Goal: Task Accomplishment & Management: Manage account settings

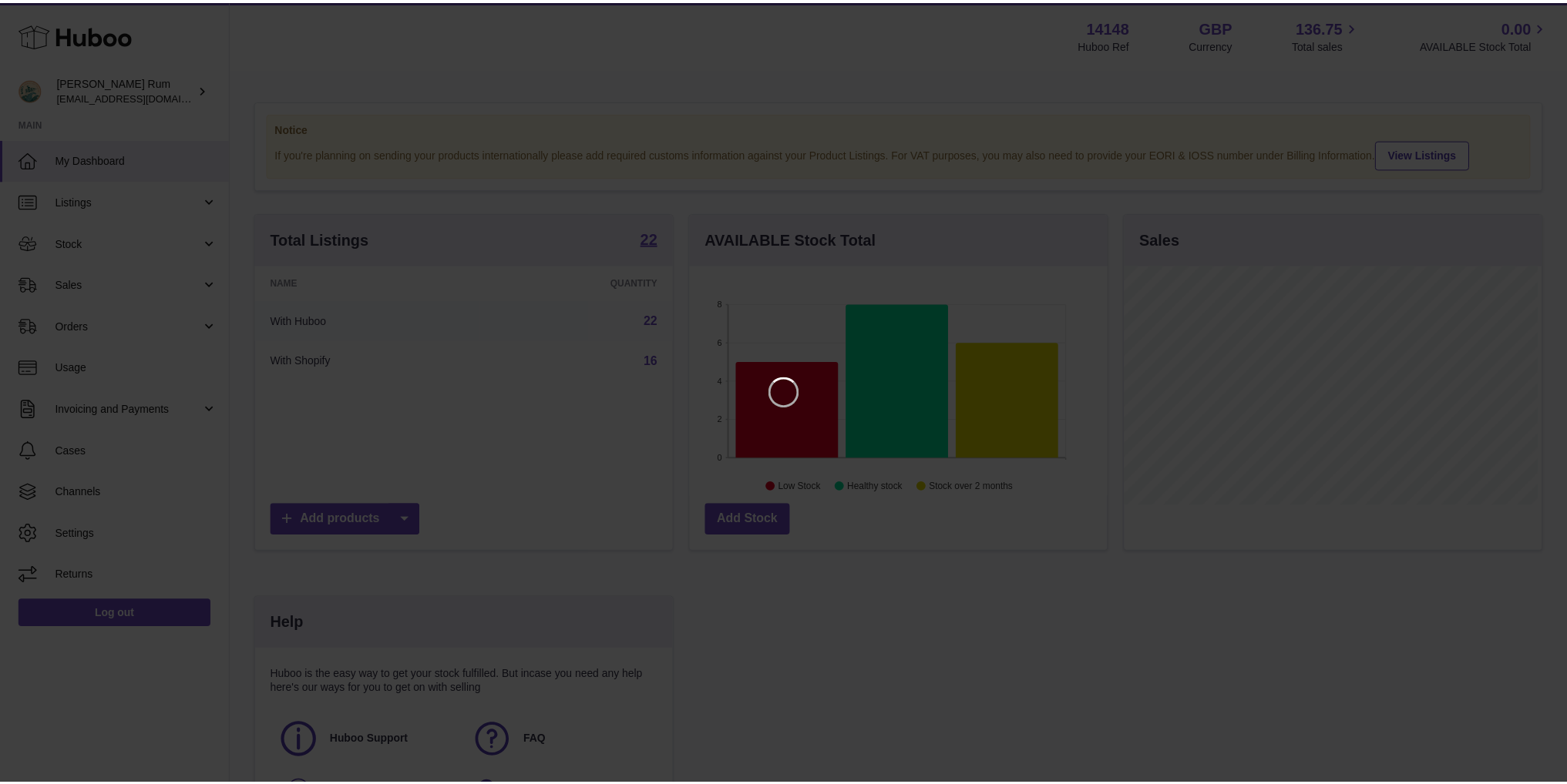
scroll to position [241, 421]
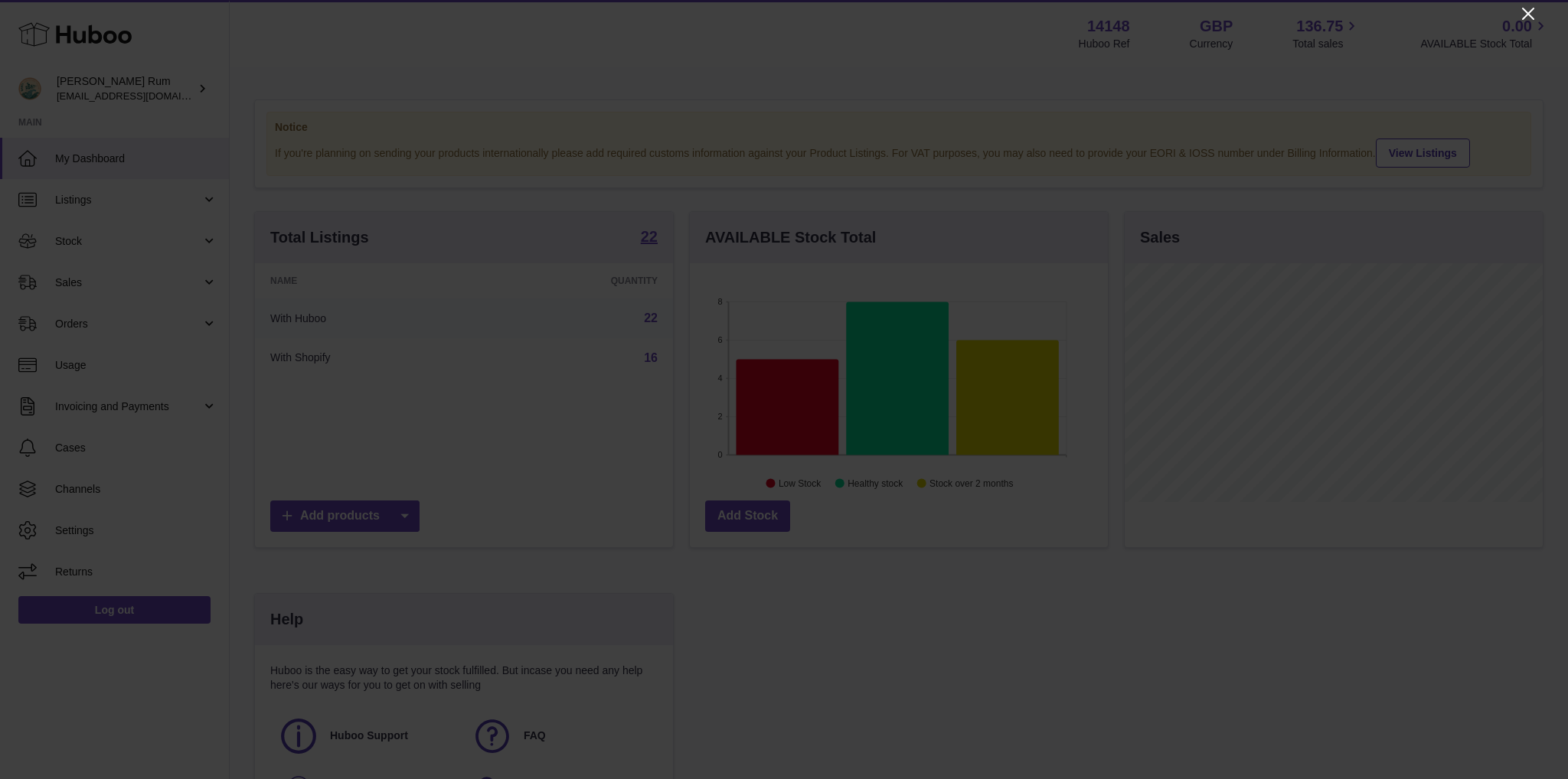
click at [1527, 13] on icon "Close" at bounding box center [1528, 13] width 12 height 12
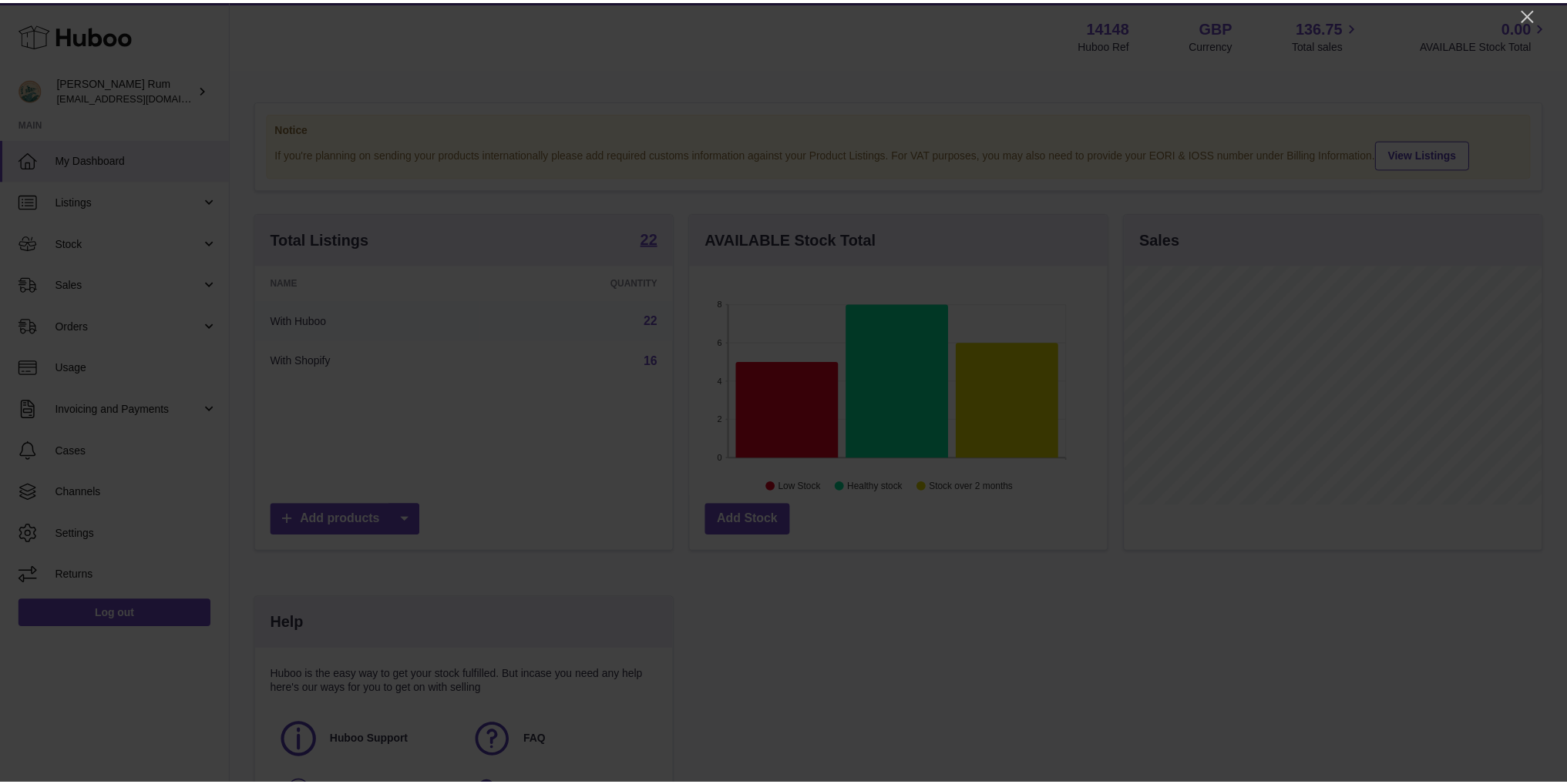
scroll to position [770021, 770299]
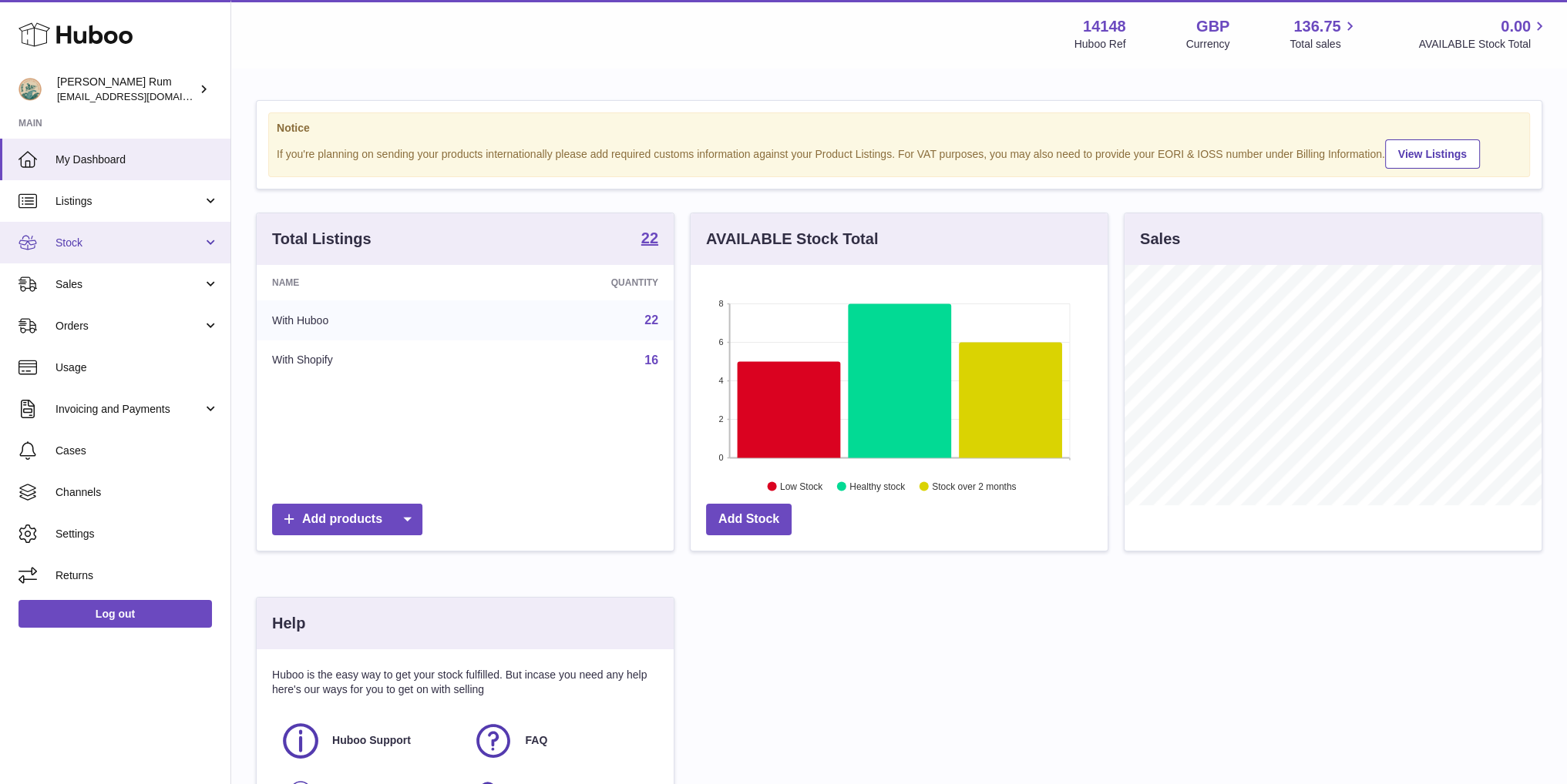
click at [56, 242] on span "Stock" at bounding box center [129, 243] width 147 height 14
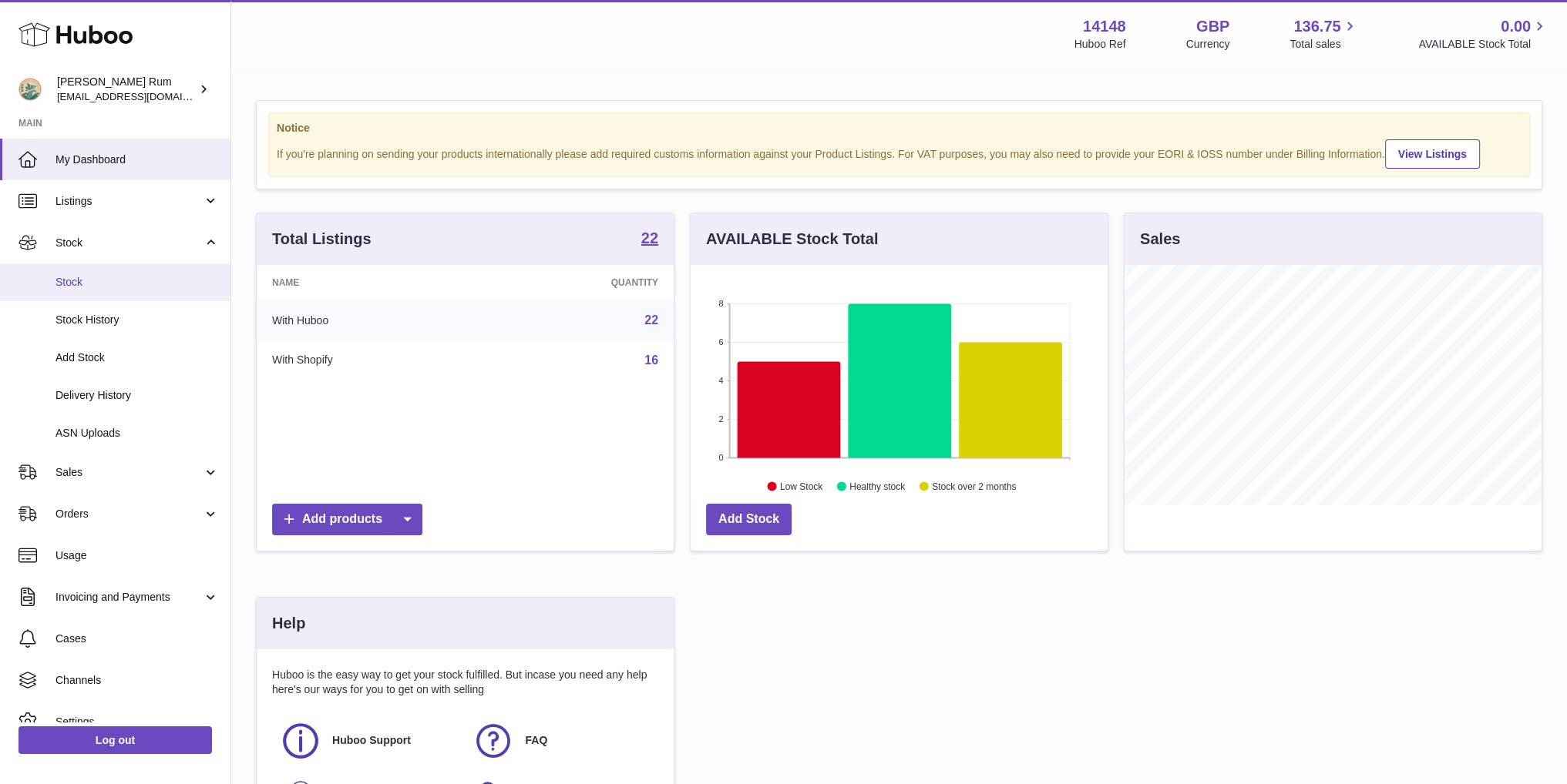
click at [119, 290] on link "Stock" at bounding box center [115, 282] width 230 height 38
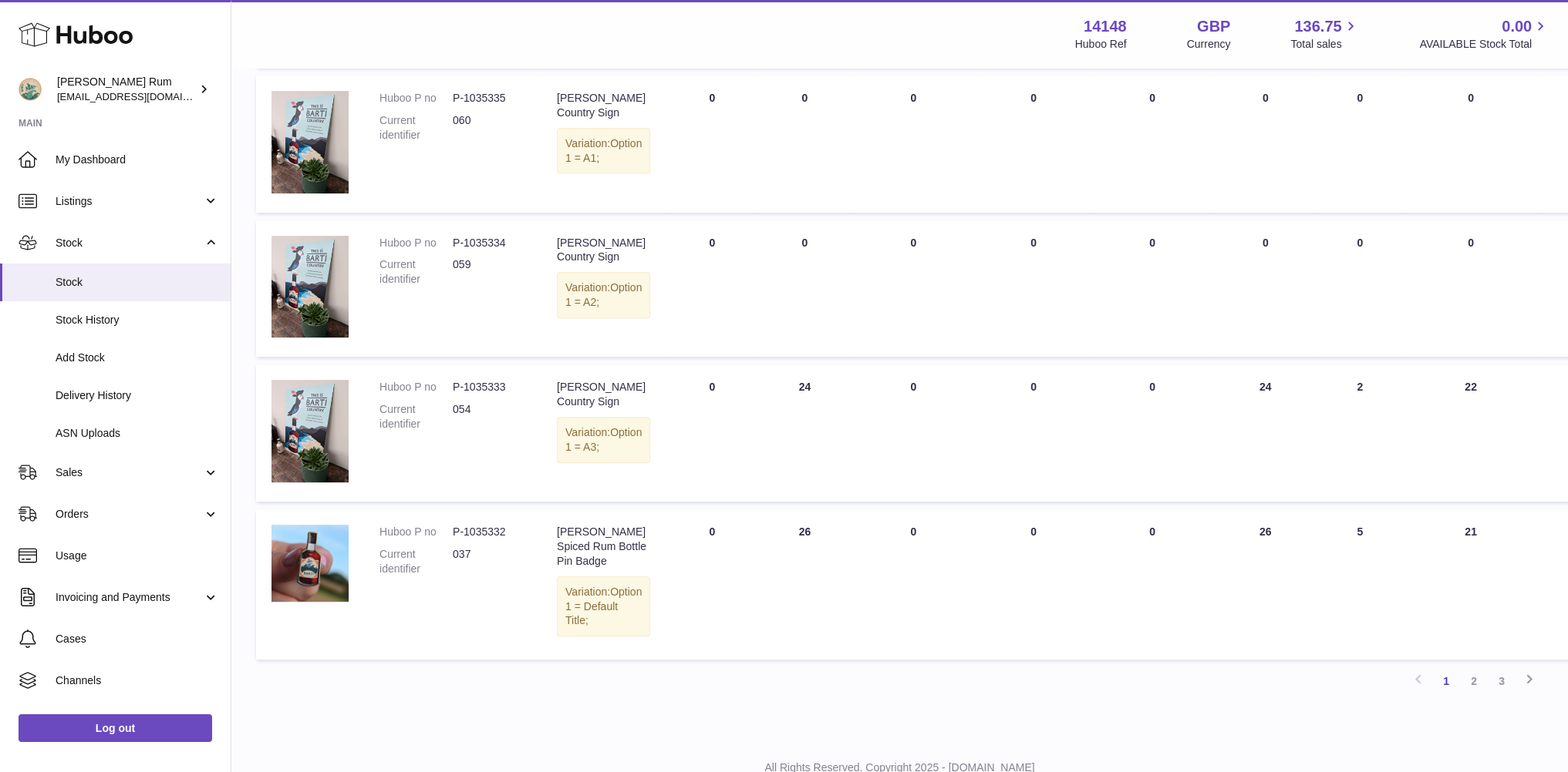
scroll to position [921, 0]
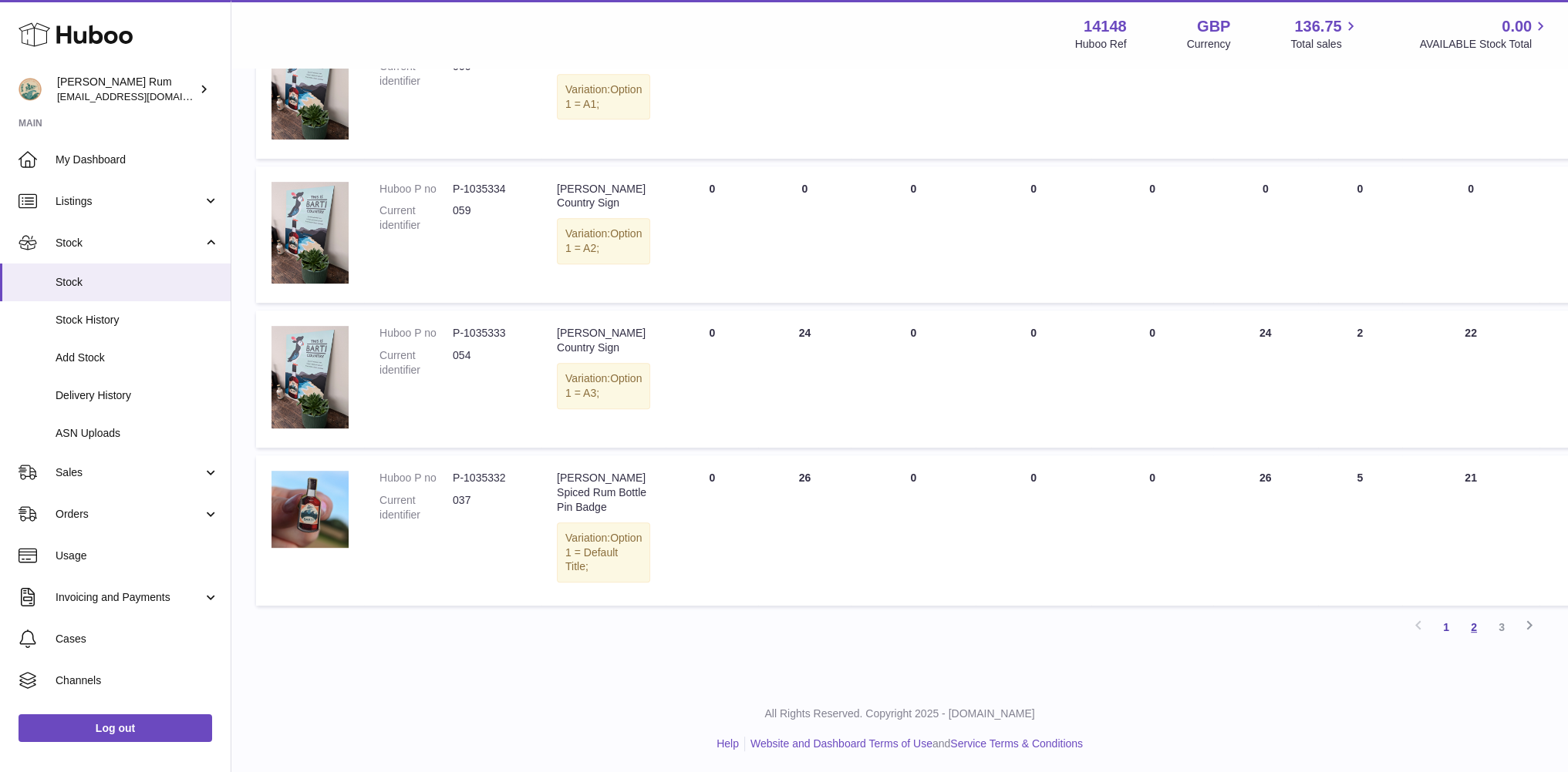
click at [1480, 622] on link "2" at bounding box center [1473, 627] width 28 height 28
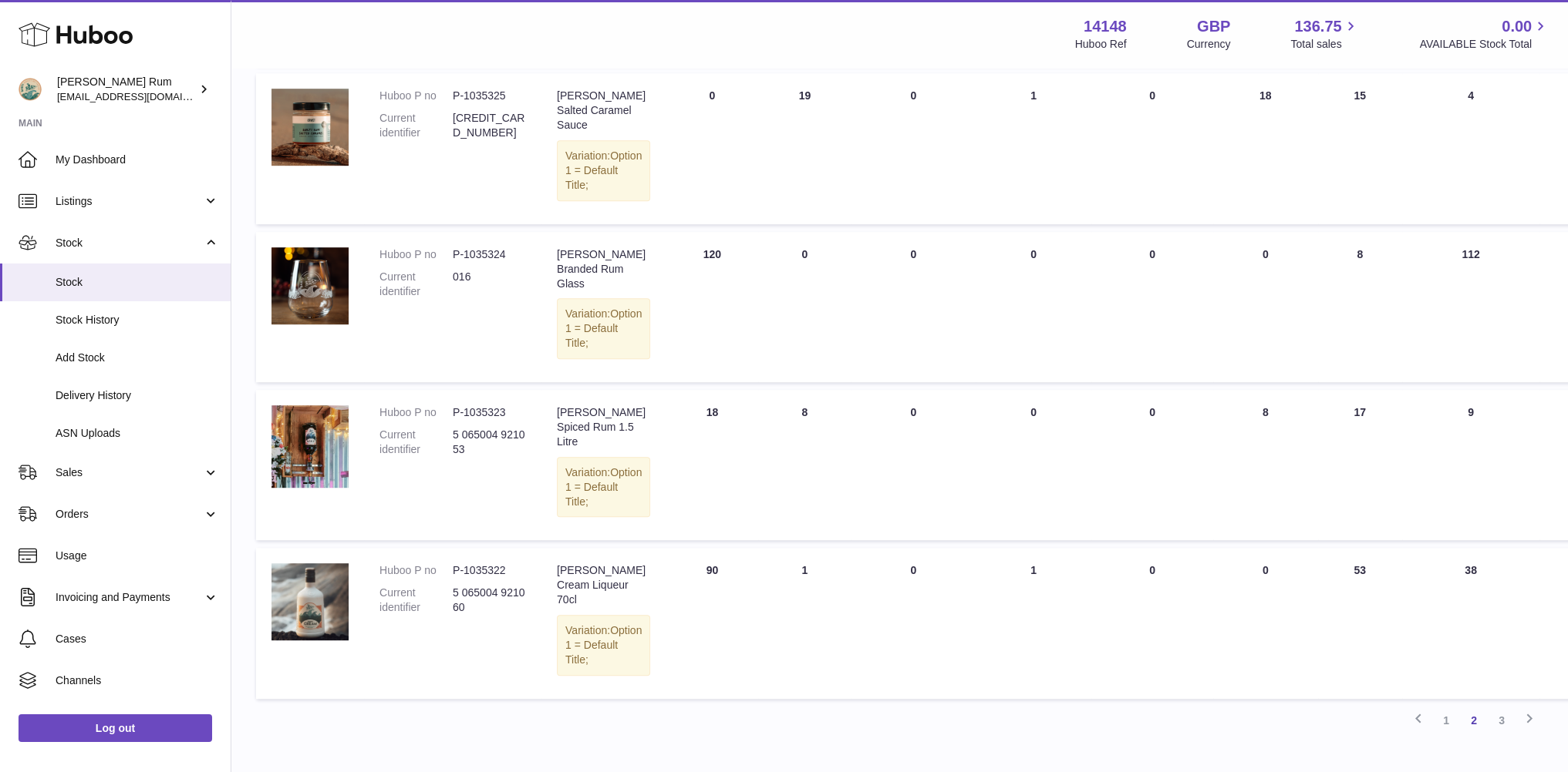
scroll to position [1155, 0]
click at [1335, 706] on div "Previous 1 2 3 Next" at bounding box center [900, 720] width 1287 height 28
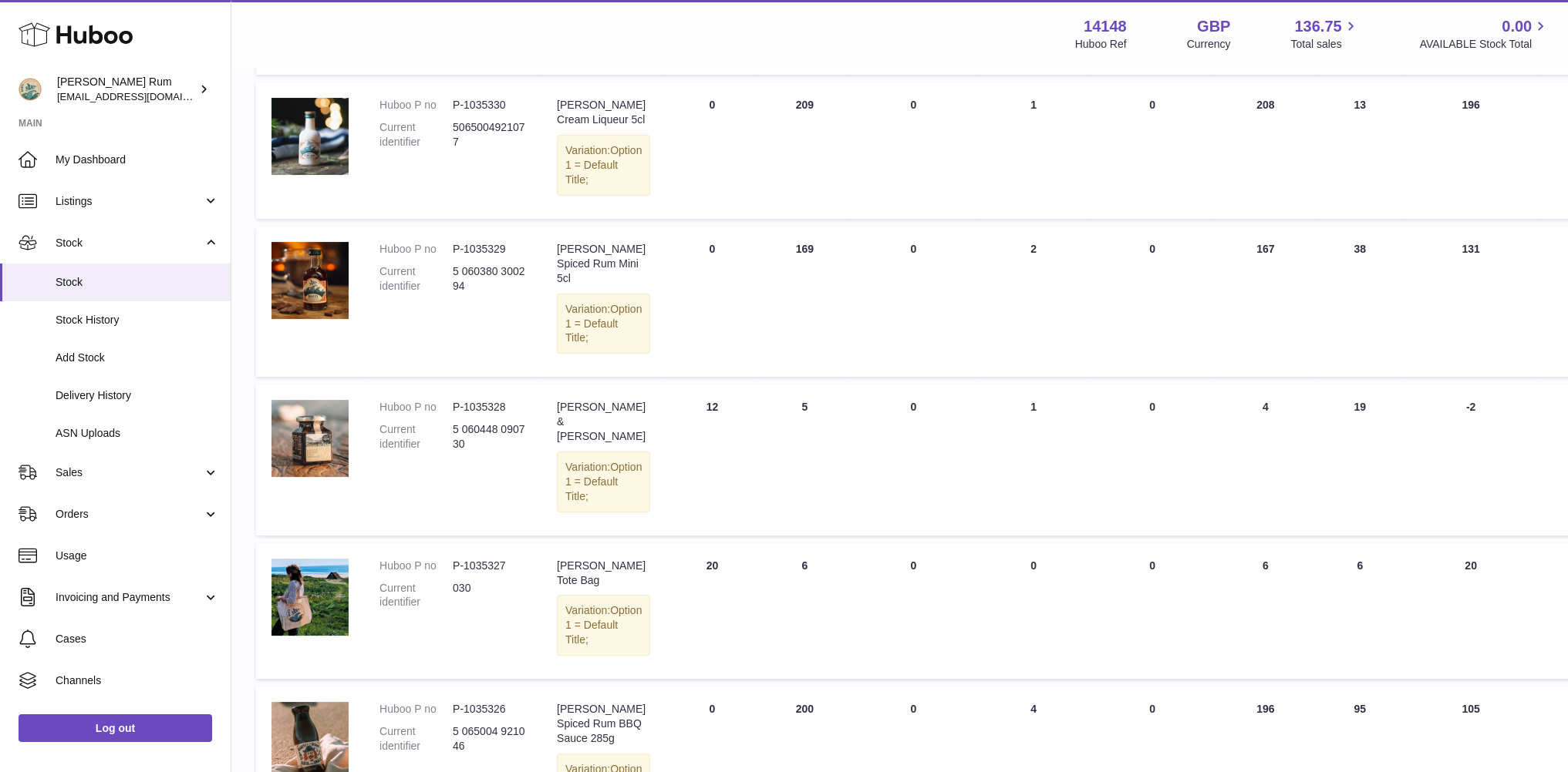
scroll to position [306, 0]
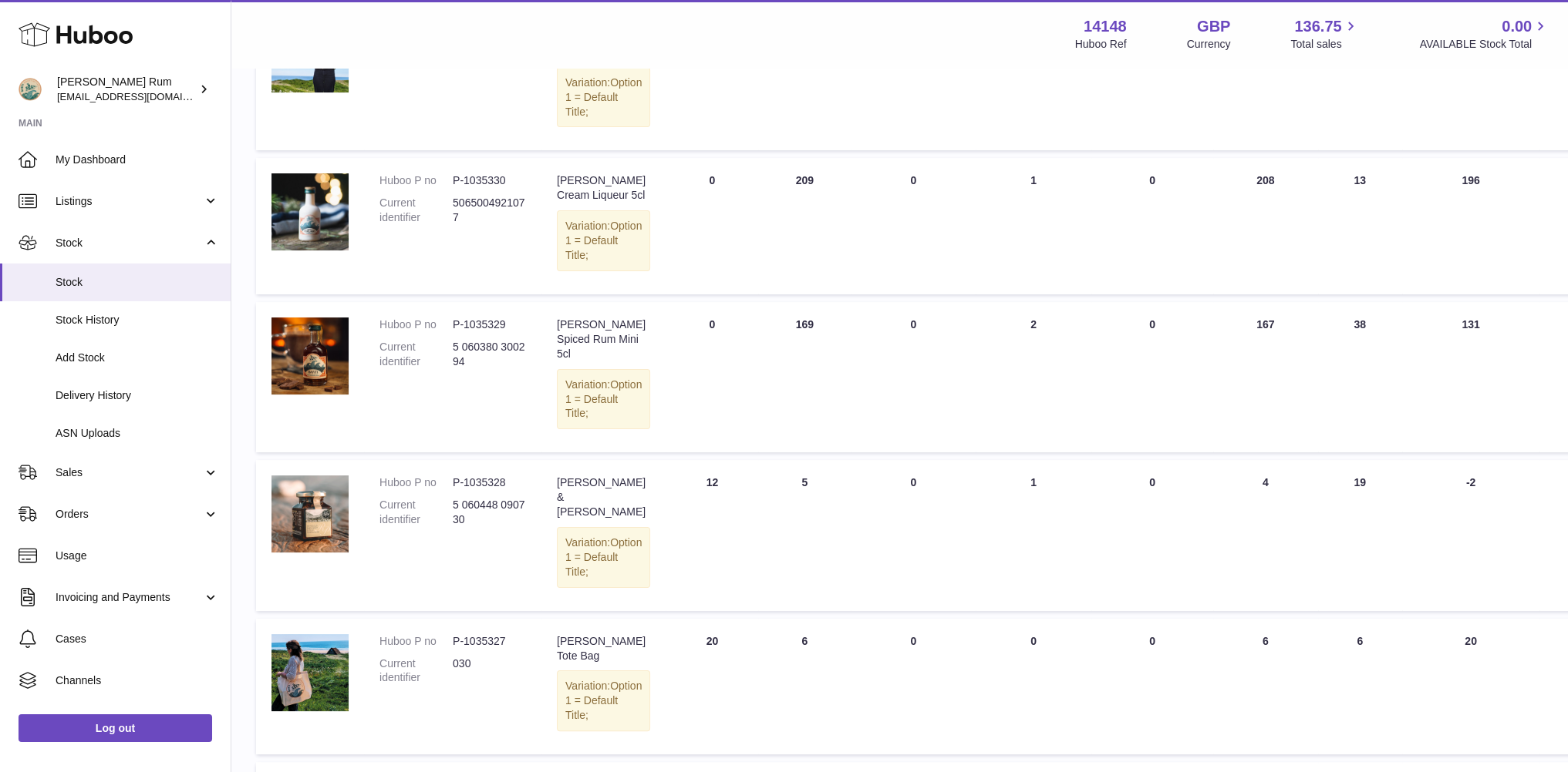
click at [994, 60] on div "Menu Huboo 14148 Huboo Ref GBP Currency 136.75 Total sales 0.00 AVAILABLE Stock…" at bounding box center [900, 34] width 1337 height 67
drag, startPoint x: 906, startPoint y: 54, endPoint x: 787, endPoint y: 53, distance: 119.0
click at [903, 54] on div "Menu Huboo 14148 Huboo Ref GBP Currency 136.75 Total sales 0.00 AVAILABLE Stock…" at bounding box center [900, 34] width 1337 height 67
click at [762, 52] on div "Menu Huboo 14148 Huboo Ref GBP Currency 136.75 Total sales 0.00 AVAILABLE Stock…" at bounding box center [900, 34] width 1337 height 67
